Goal: Transaction & Acquisition: Purchase product/service

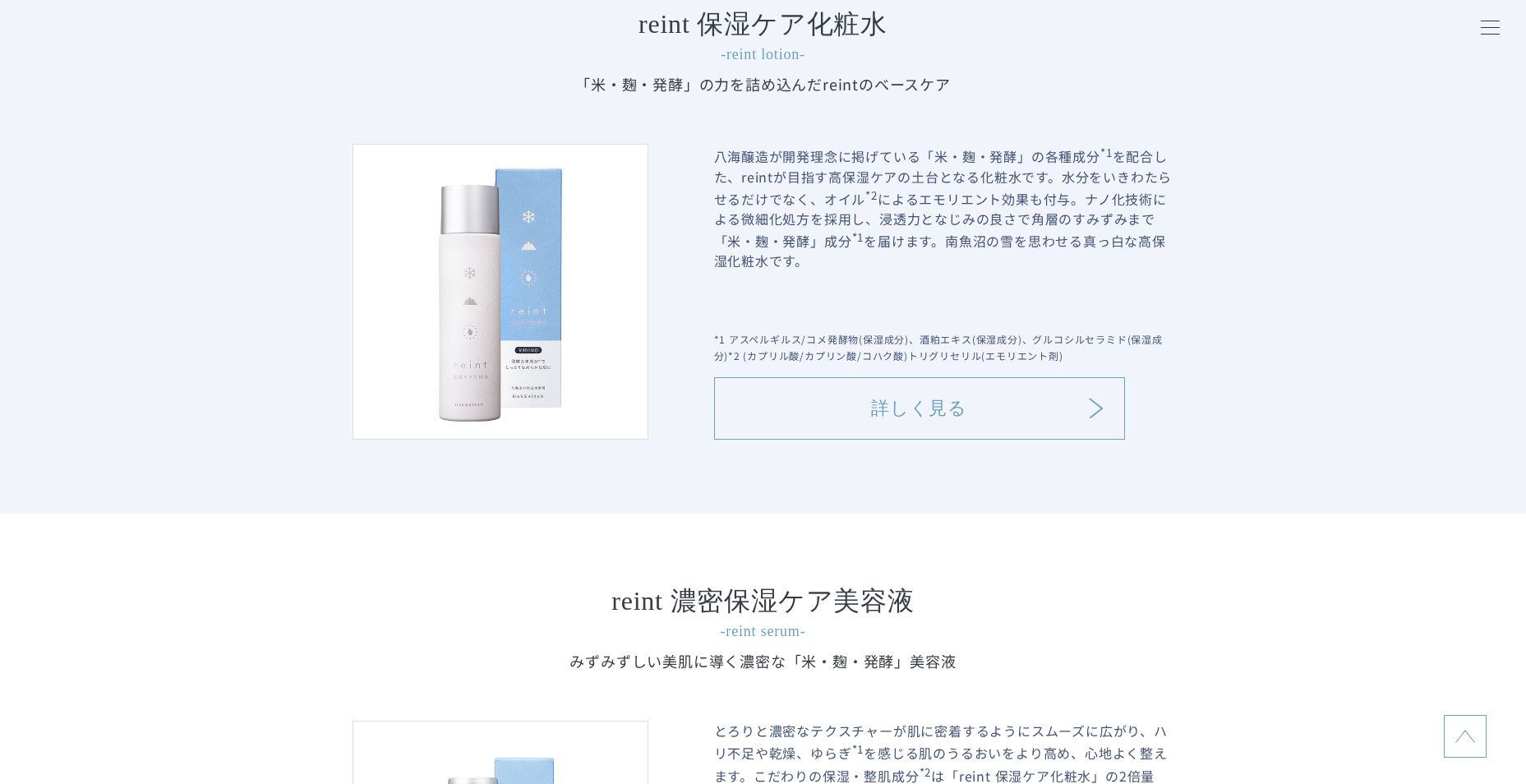
scroll to position [1890, 0]
click at [939, 402] on link "詳しく見る" at bounding box center [919, 410] width 410 height 63
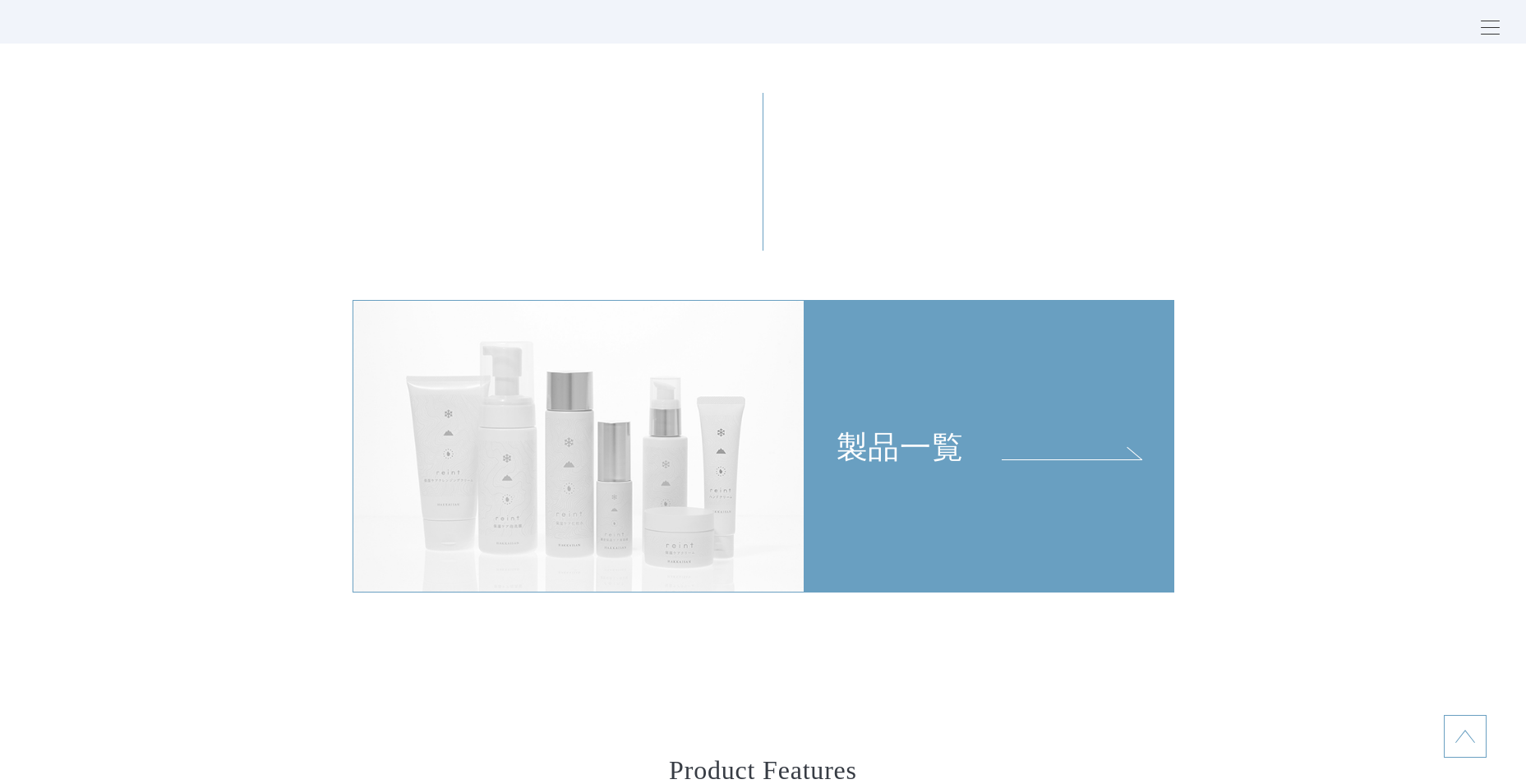
scroll to position [3450, 0]
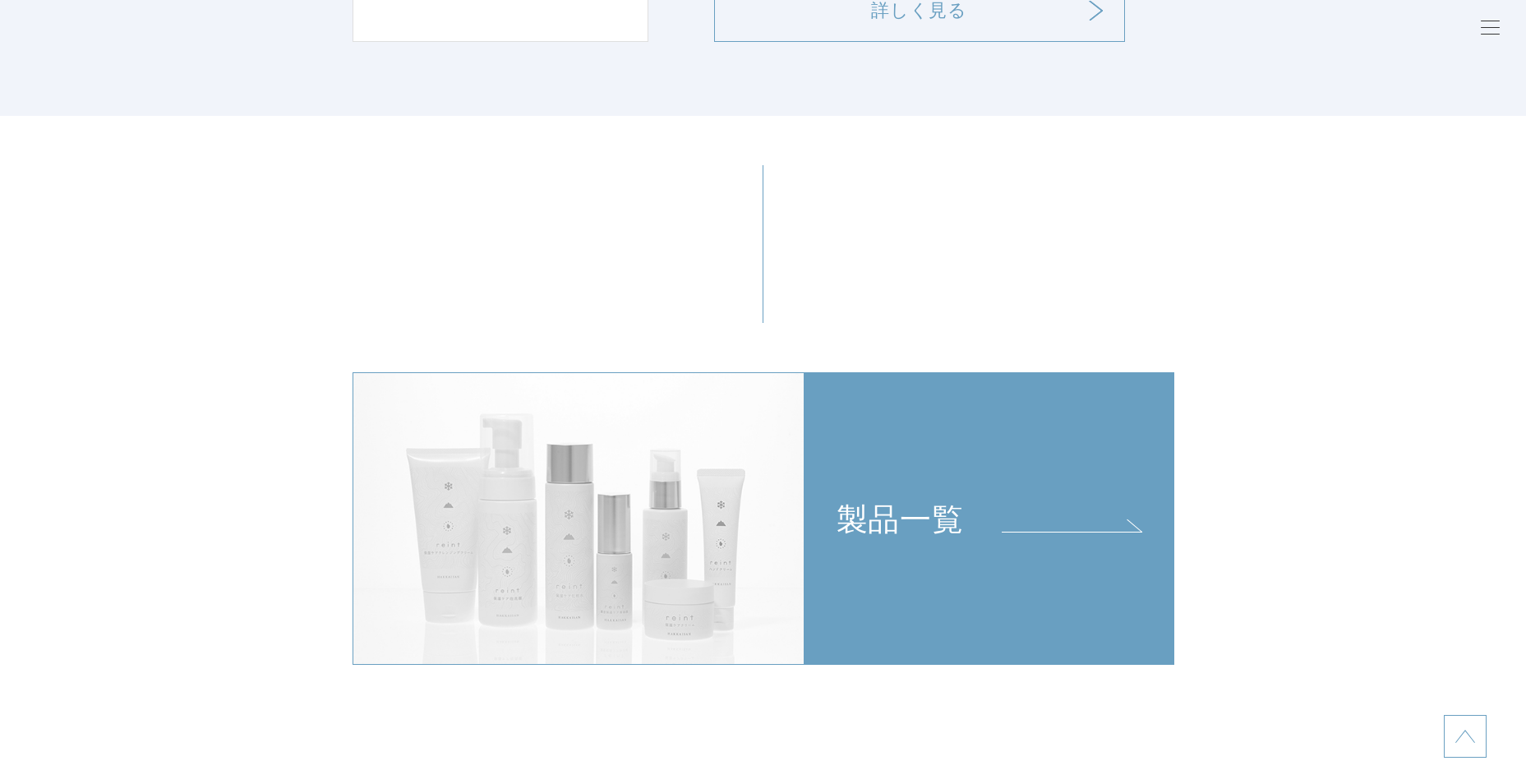
click at [931, 449] on div "製品一覧" at bounding box center [989, 455] width 368 height 166
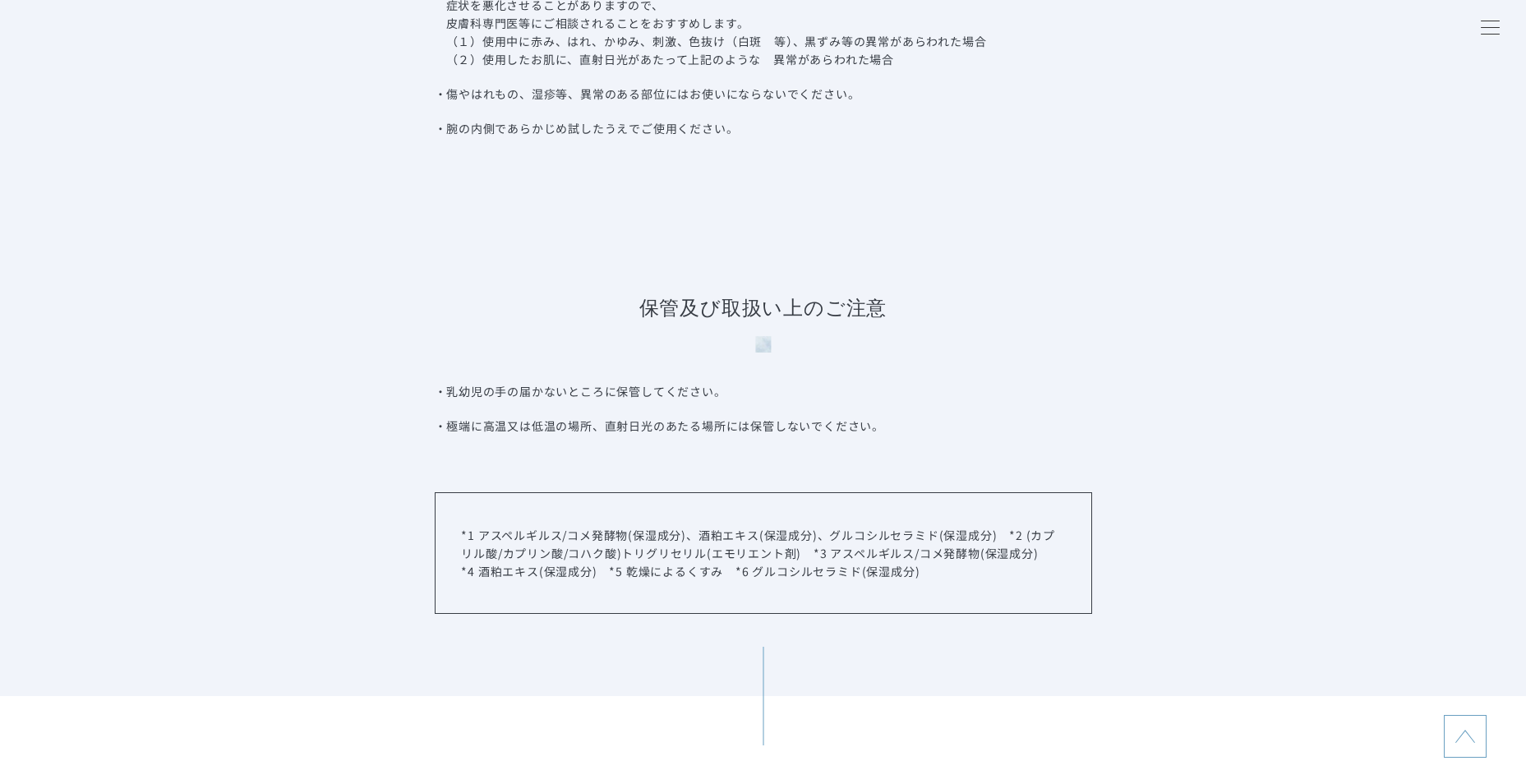
scroll to position [9200, 0]
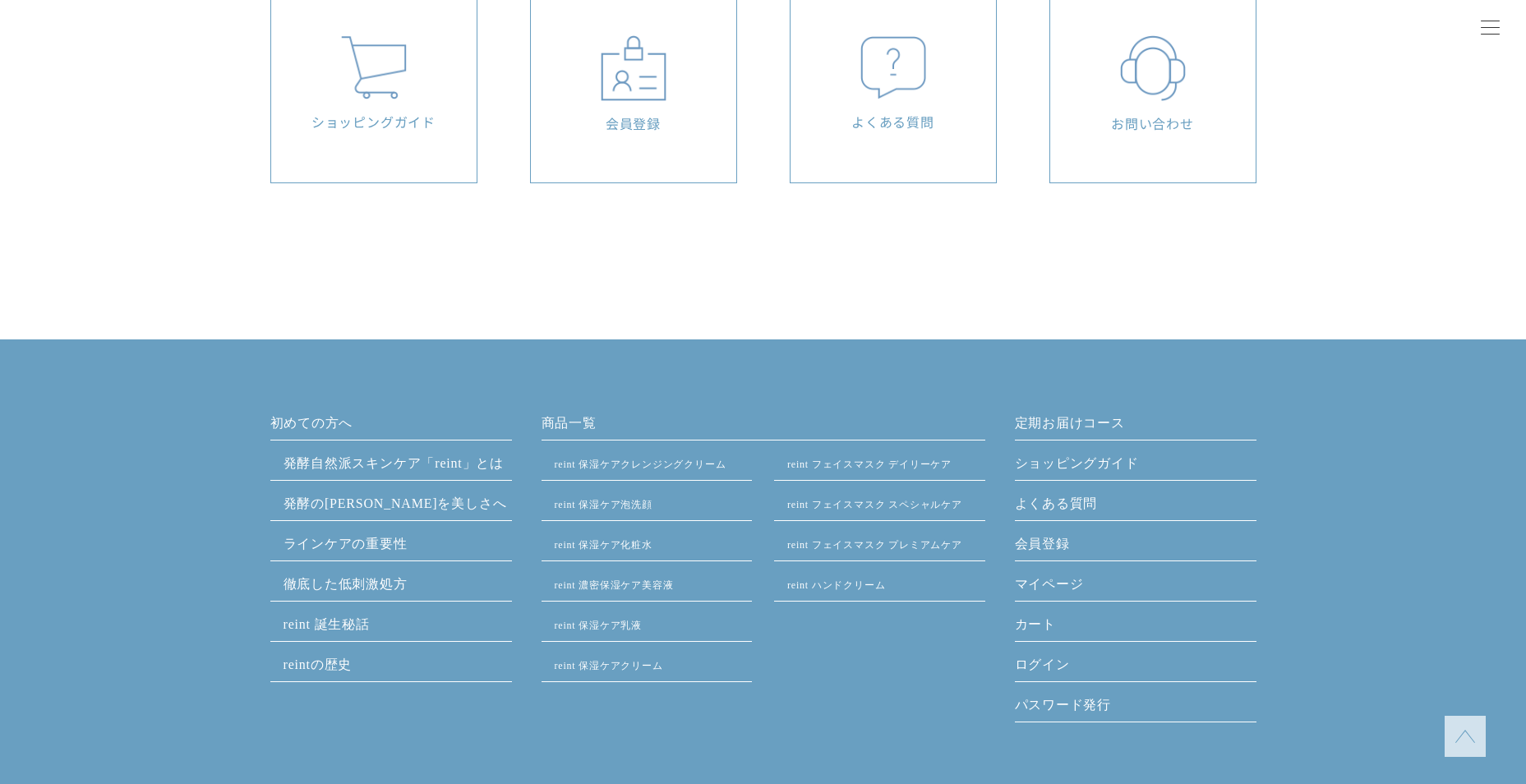
scroll to position [2054, 0]
